Goal: Task Accomplishment & Management: Use online tool/utility

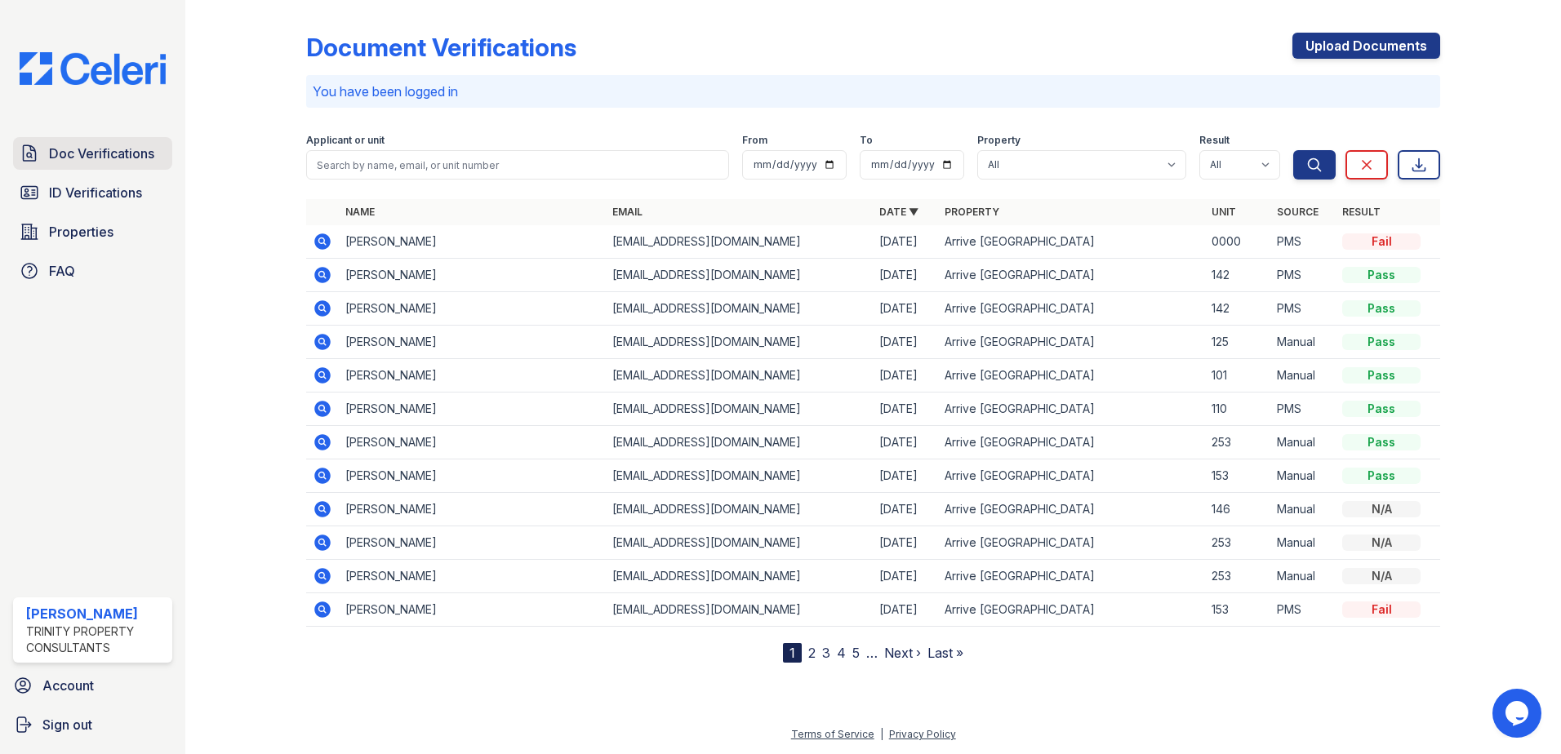
drag, startPoint x: 86, startPoint y: 155, endPoint x: 96, endPoint y: 148, distance: 12.2
click at [87, 155] on span "Doc Verifications" at bounding box center [101, 154] width 105 height 20
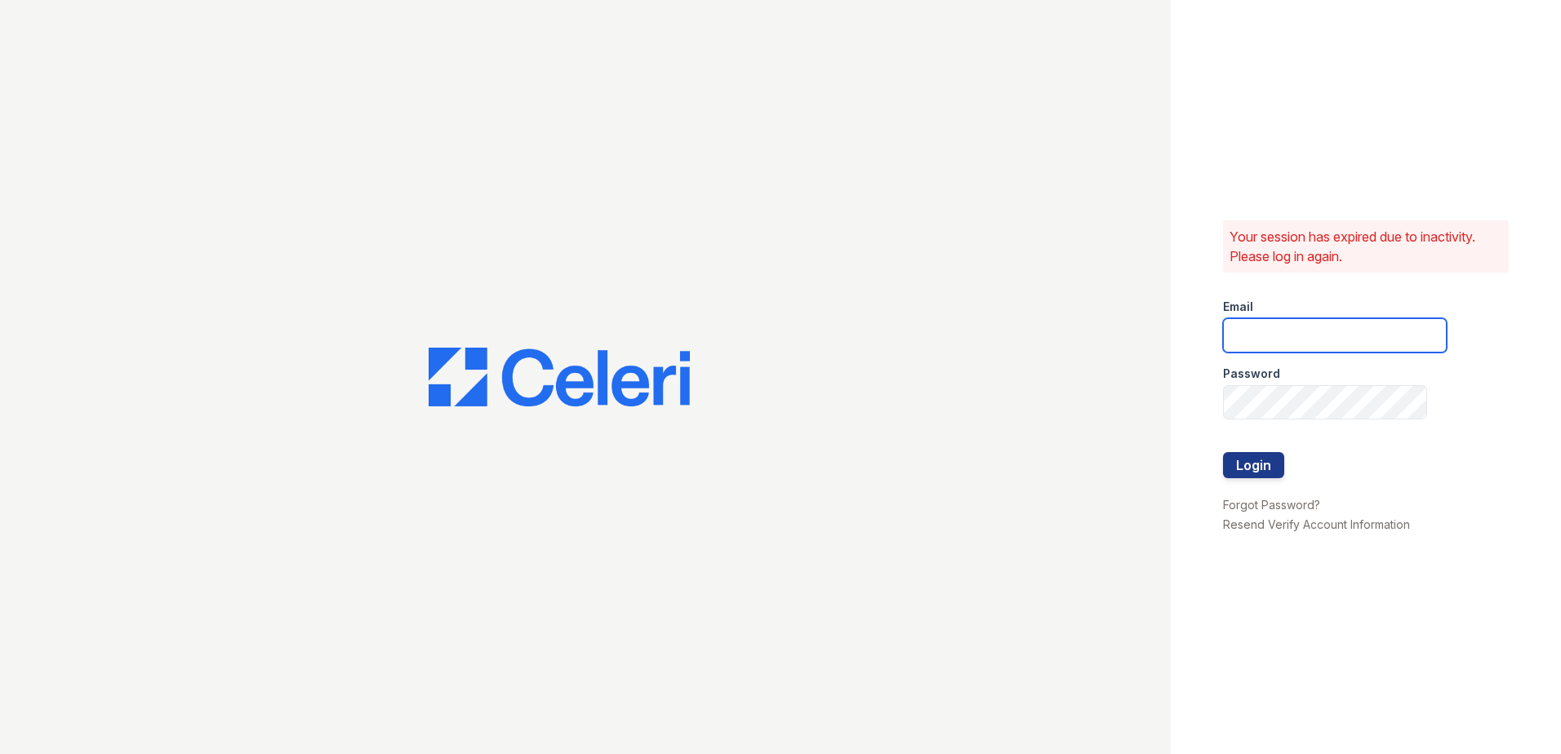
click at [1293, 319] on input "email" at bounding box center [1335, 335] width 224 height 34
type input "eknibb@trinity-pm.com"
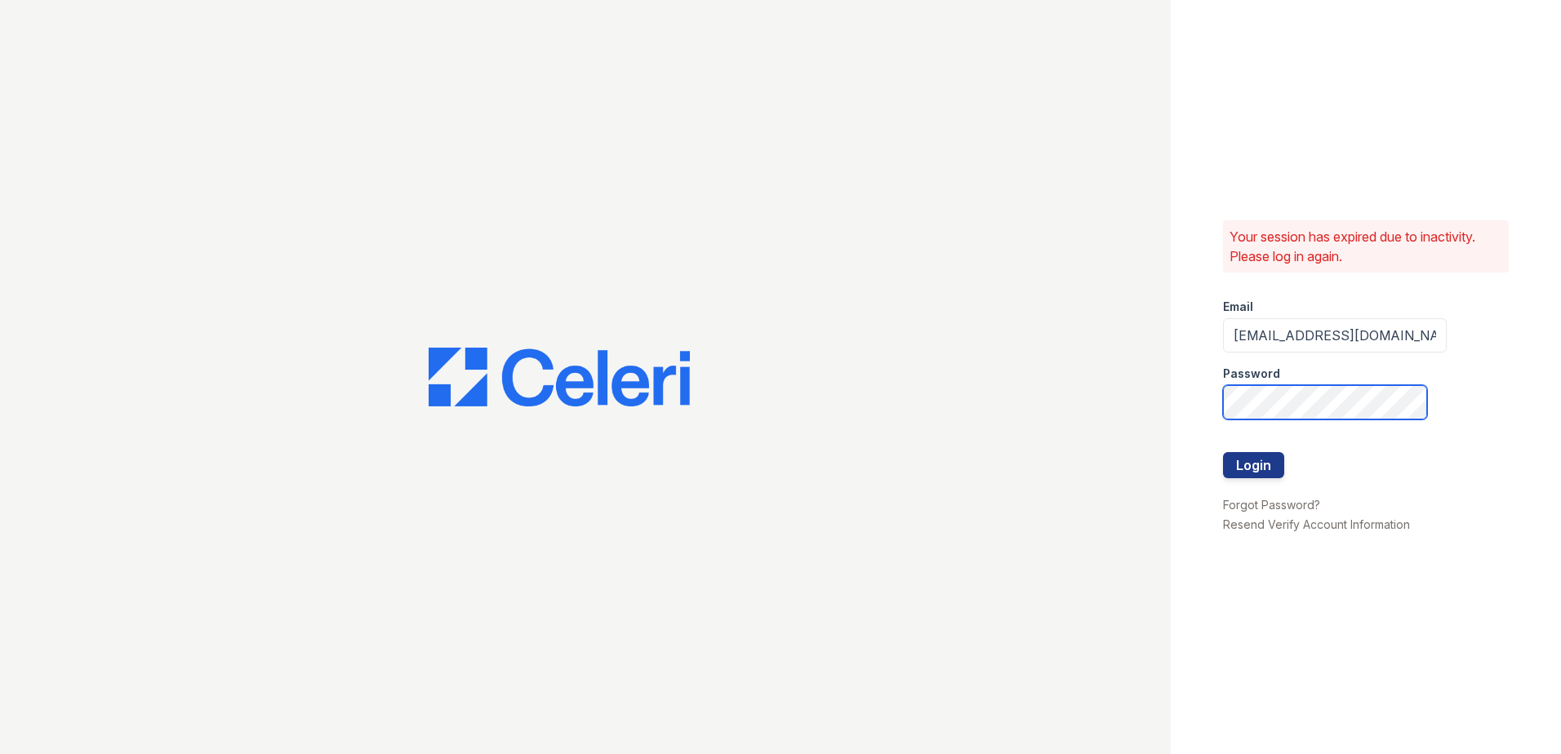
click at [1223, 452] on button "Login" at bounding box center [1253, 465] width 61 height 26
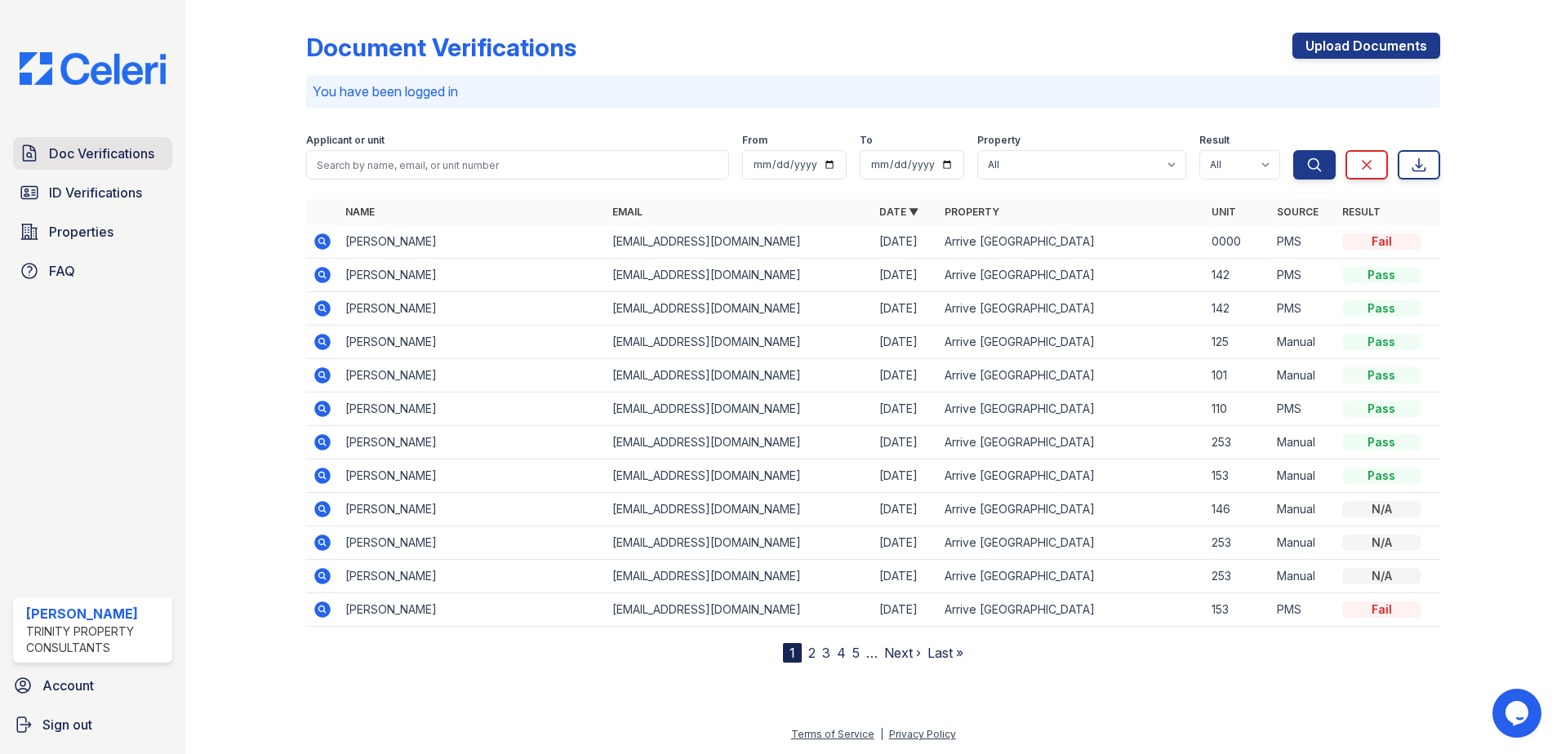
click at [96, 148] on span "Doc Verifications" at bounding box center [101, 154] width 105 height 20
